Goal: Task Accomplishment & Management: Use online tool/utility

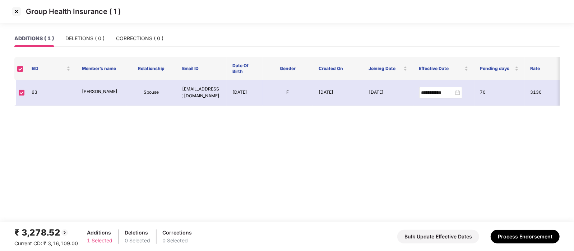
click at [14, 10] on img at bounding box center [17, 12] width 12 height 12
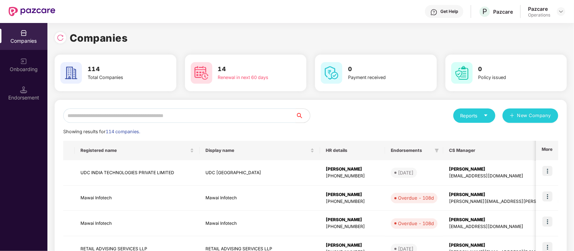
click at [120, 111] on input "text" at bounding box center [179, 116] width 233 height 14
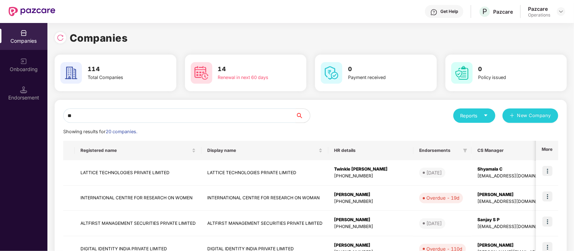
type input "*"
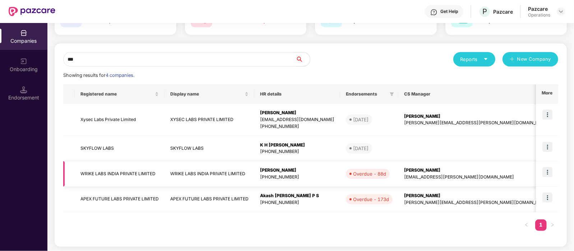
scroll to position [56, 0]
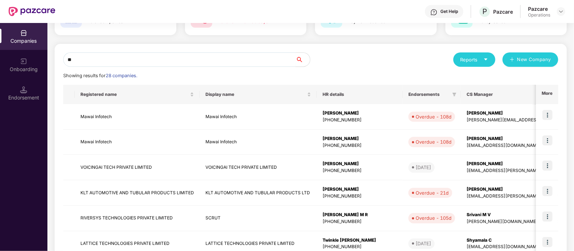
type input "*"
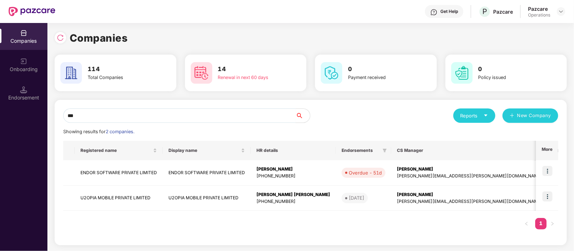
scroll to position [0, 0]
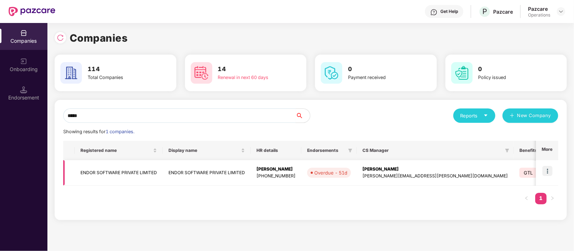
type input "*****"
click at [128, 175] on td "ENDOR SOFTWARE PRIVATE LIMITED" at bounding box center [119, 173] width 88 height 26
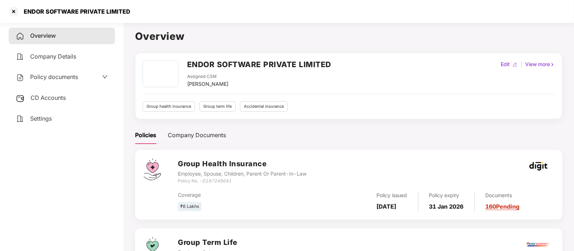
click at [47, 98] on span "CD Accounts" at bounding box center [48, 97] width 35 height 7
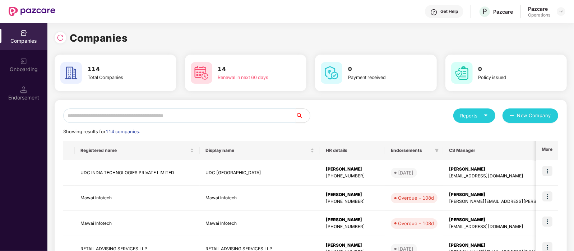
click at [107, 114] on input "text" at bounding box center [179, 116] width 233 height 14
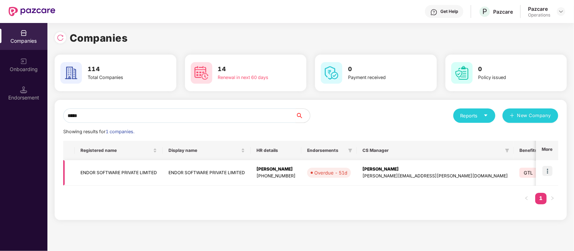
type input "*****"
click at [542, 172] on td at bounding box center [547, 173] width 22 height 26
click at [548, 173] on img at bounding box center [548, 171] width 10 height 10
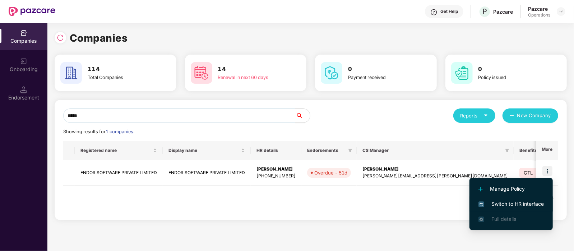
click at [530, 204] on span "Switch to HR interface" at bounding box center [511, 204] width 65 height 8
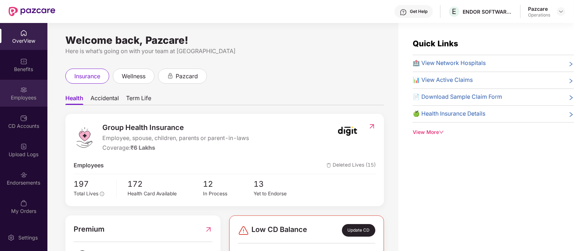
click at [28, 105] on div "Employees" at bounding box center [23, 93] width 47 height 27
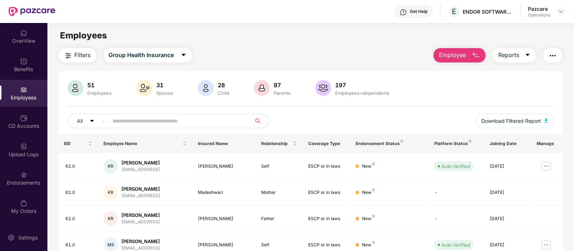
click at [19, 135] on div "OverView Benefits Employees CD Accounts Upload Logs Endorsements My Orders" at bounding box center [23, 122] width 47 height 199
click at [20, 125] on div "CD Accounts" at bounding box center [23, 126] width 47 height 7
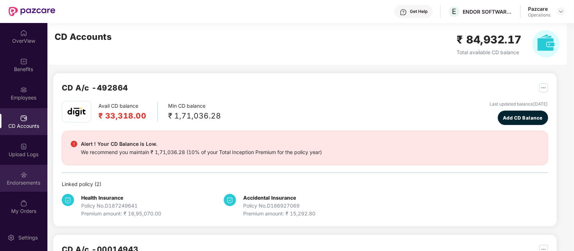
click at [22, 187] on div "Endorsements" at bounding box center [23, 178] width 47 height 27
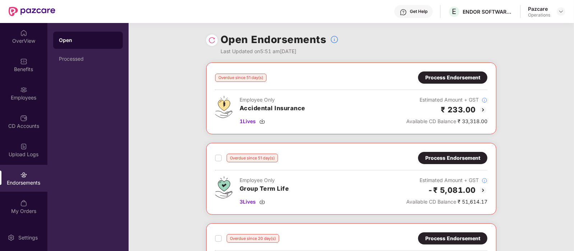
click at [473, 79] on div "Process Endorsement" at bounding box center [453, 78] width 55 height 8
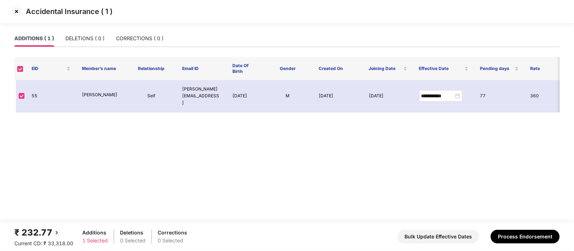
click at [18, 14] on img at bounding box center [17, 12] width 12 height 12
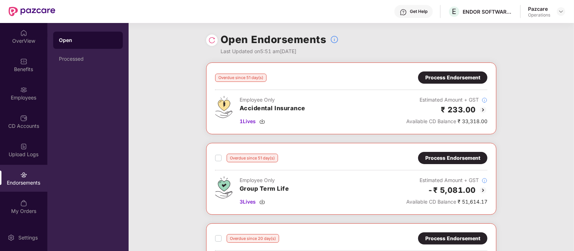
scroll to position [29, 0]
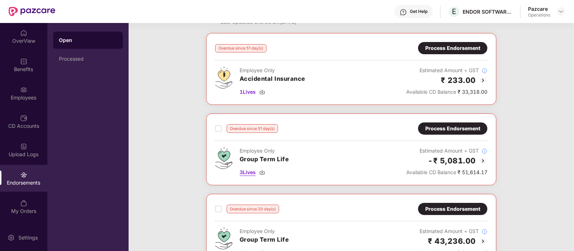
click at [251, 170] on span "3 Lives" at bounding box center [248, 173] width 16 height 8
click at [163, 215] on div "Overdue since 51 day(s) Process Endorsement Employee Only Accidental Insurance …" at bounding box center [352, 154] width 446 height 242
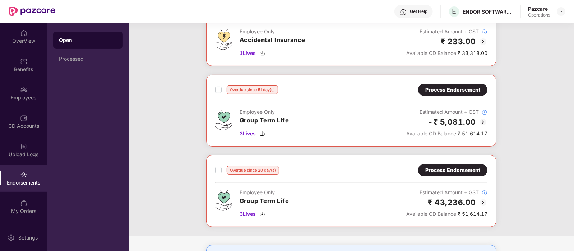
scroll to position [69, 0]
click at [483, 121] on img at bounding box center [483, 122] width 9 height 9
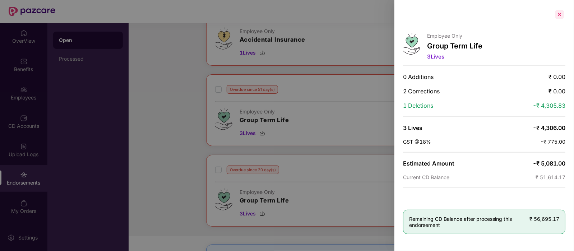
click at [560, 15] on div at bounding box center [560, 15] width 12 height 12
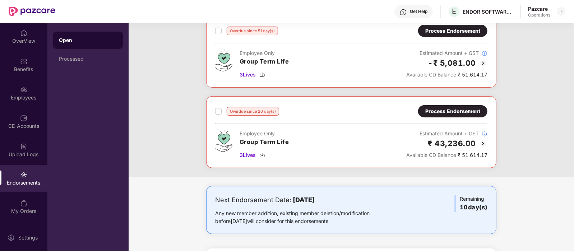
scroll to position [129, 0]
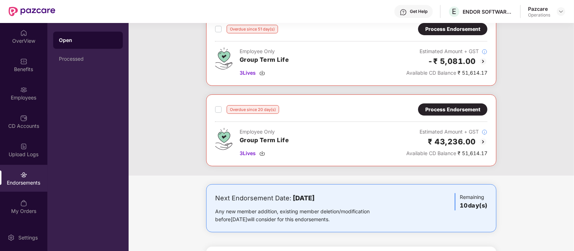
click at [259, 102] on div "Overdue since 20 day(s) Process Endorsement Employee Only Group Term Life 3 Liv…" at bounding box center [351, 131] width 290 height 72
click at [23, 69] on div "Benefits" at bounding box center [23, 69] width 47 height 7
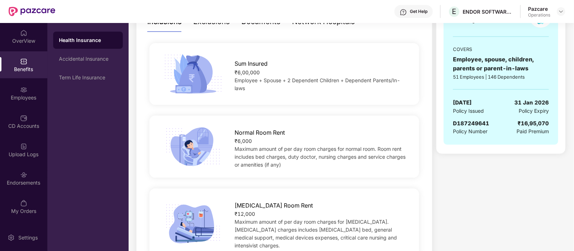
scroll to position [0, 0]
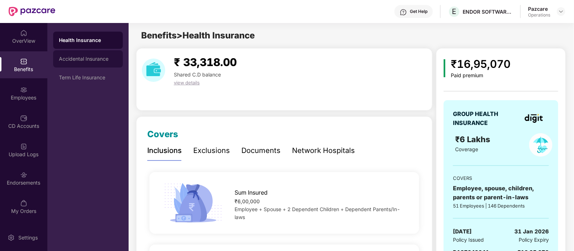
click at [82, 52] on div "Accidental Insurance" at bounding box center [88, 58] width 70 height 17
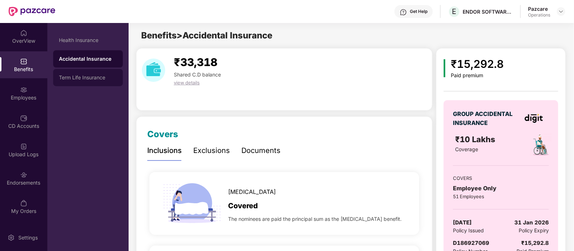
click at [69, 78] on div "Term Life Insurance" at bounding box center [88, 78] width 58 height 6
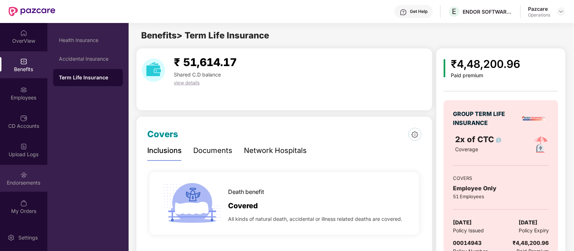
click at [27, 189] on div "Endorsements" at bounding box center [23, 178] width 47 height 27
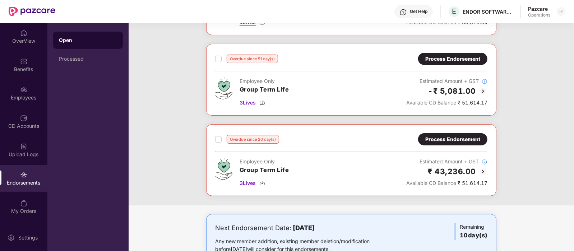
scroll to position [101, 0]
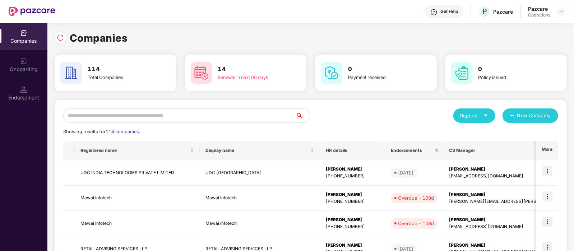
click at [123, 114] on input "text" at bounding box center [179, 116] width 233 height 14
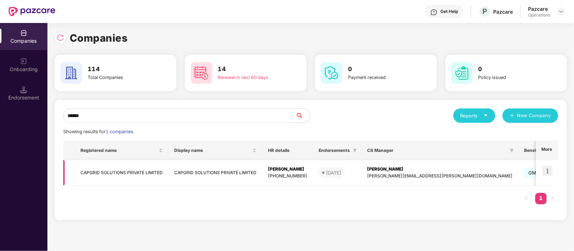
type input "******"
click at [554, 177] on td at bounding box center [547, 173] width 22 height 26
click at [548, 174] on img at bounding box center [548, 171] width 10 height 10
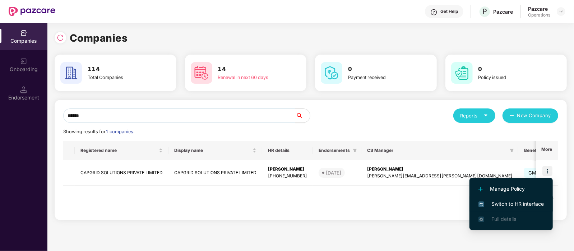
click at [520, 204] on span "Switch to HR interface" at bounding box center [511, 204] width 65 height 8
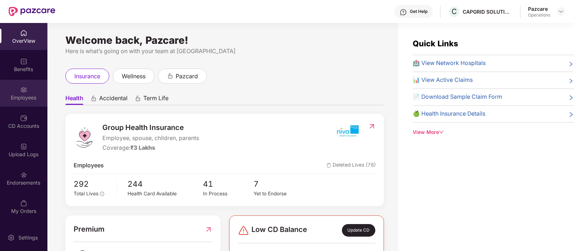
click at [22, 101] on div "Employees" at bounding box center [23, 93] width 47 height 27
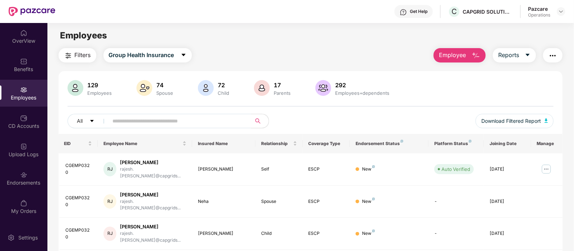
click at [78, 58] on span "Filters" at bounding box center [83, 55] width 16 height 9
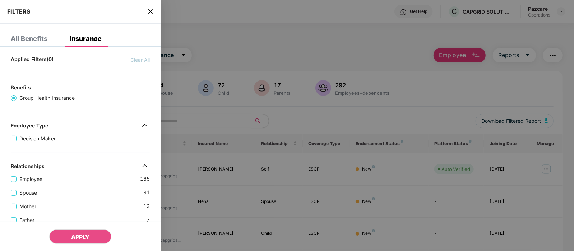
scroll to position [231, 0]
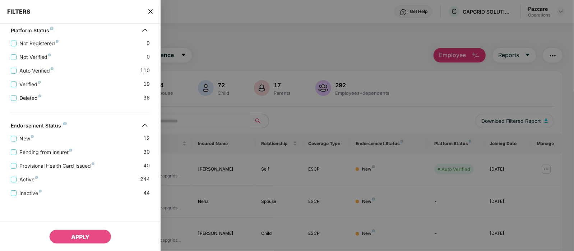
click at [22, 157] on div "Provisional Health Card Issued 40" at bounding box center [80, 163] width 139 height 14
click at [19, 153] on span "Pending from Insurer" at bounding box center [46, 152] width 59 height 8
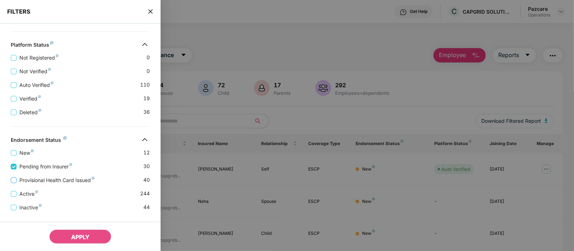
click at [23, 178] on span "Provisional Health Card Issued" at bounding box center [57, 180] width 81 height 8
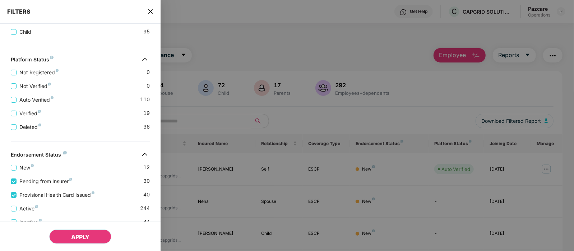
click at [72, 234] on span "APPLY" at bounding box center [80, 237] width 18 height 7
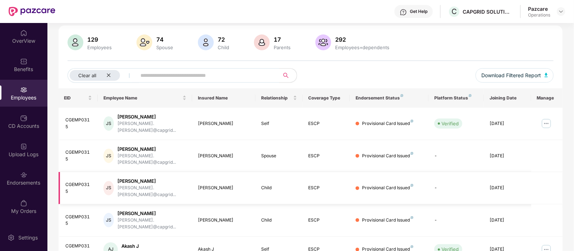
scroll to position [0, 0]
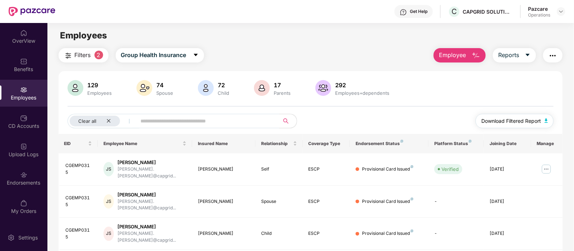
click at [508, 123] on span "Download Filtered Report" at bounding box center [512, 121] width 60 height 8
click at [554, 56] on img "button" at bounding box center [553, 55] width 9 height 9
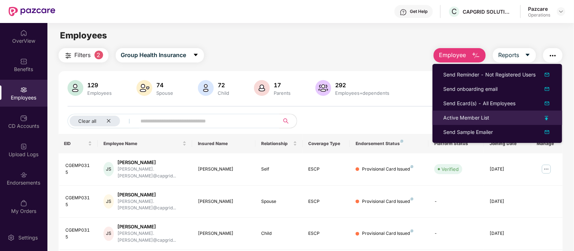
click at [491, 117] on div "Active Member List" at bounding box center [498, 118] width 108 height 8
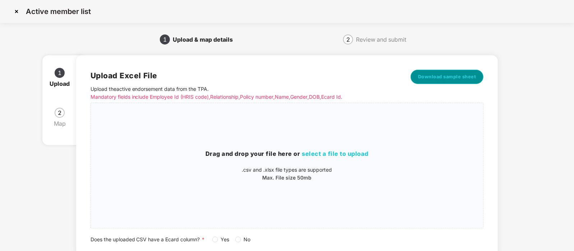
click at [453, 78] on span "Download sample sheet" at bounding box center [447, 76] width 58 height 7
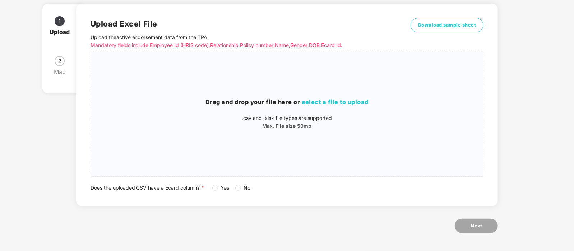
click at [219, 184] on span "Yes" at bounding box center [225, 188] width 14 height 8
